Goal: Information Seeking & Learning: Learn about a topic

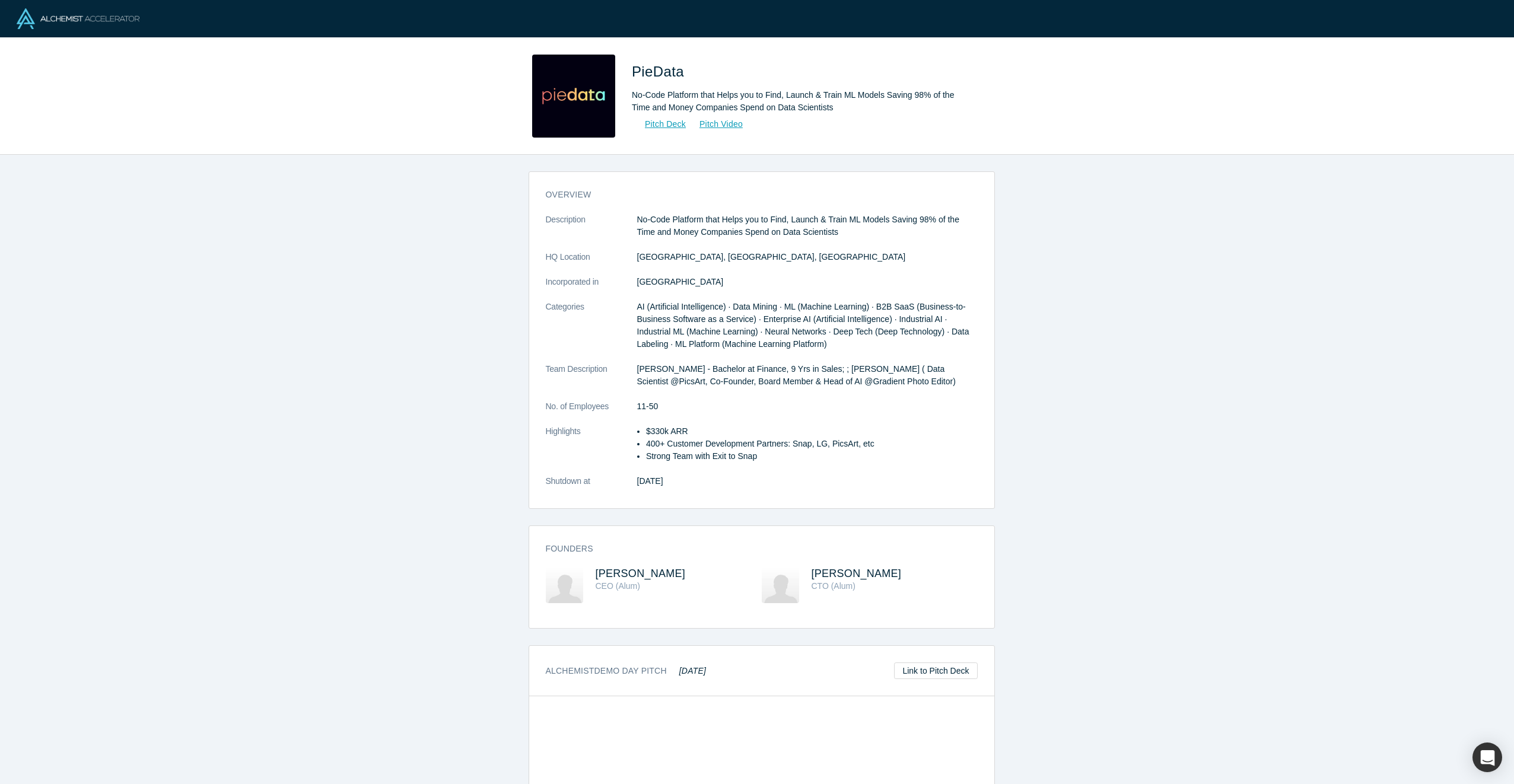
drag, startPoint x: 445, startPoint y: 285, endPoint x: 436, endPoint y: 284, distance: 9.1
click at [436, 286] on div "overview Description No-Code Platform that Helps you to Find, Launch & Train ML…" at bounding box center [761, 473] width 1523 height 638
